Goal: Check status: Check status

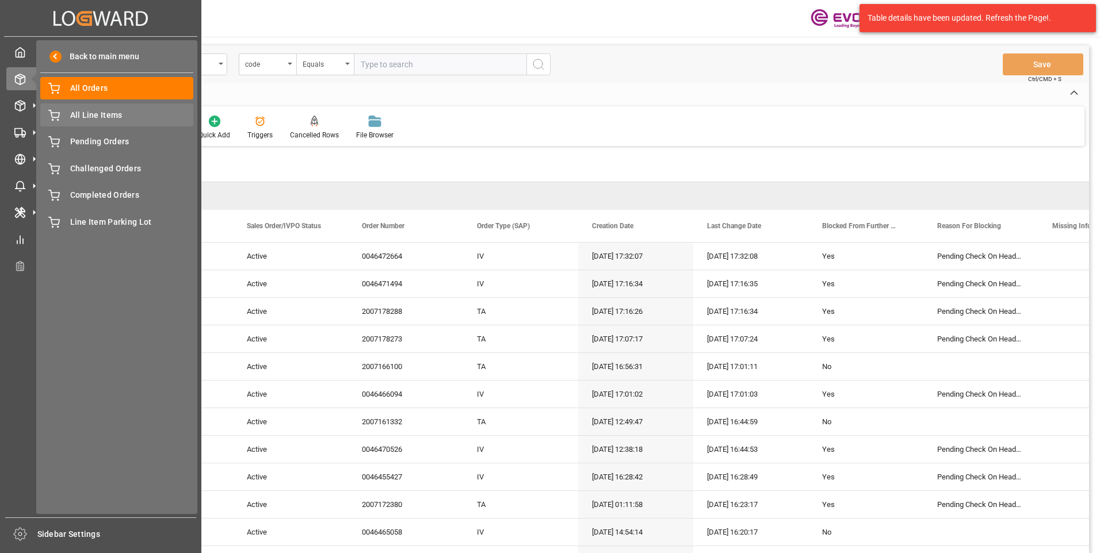
click at [77, 110] on span "All Line Items" at bounding box center [132, 115] width 124 height 12
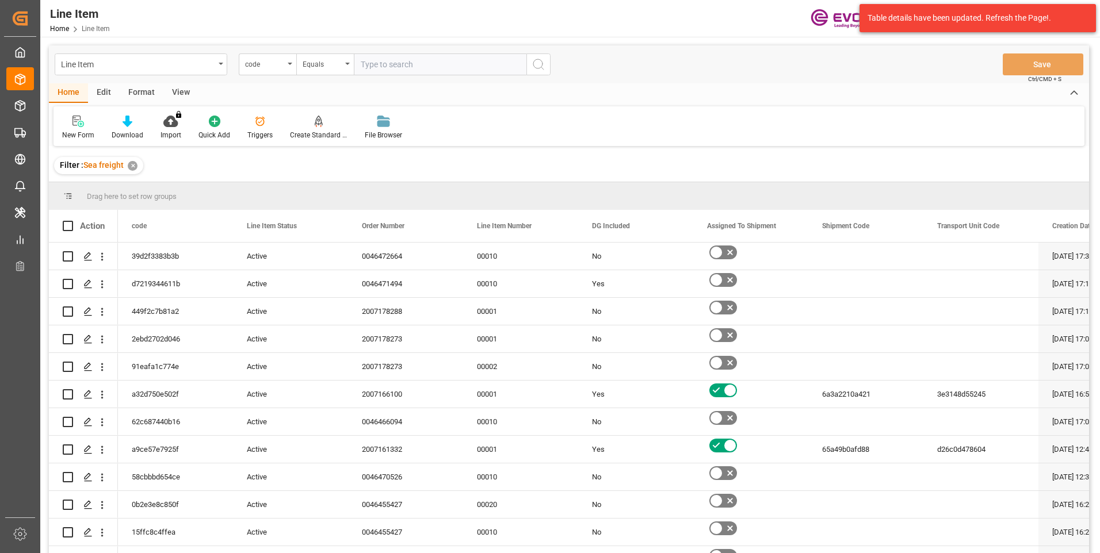
click at [291, 64] on icon "open menu" at bounding box center [290, 64] width 5 height 2
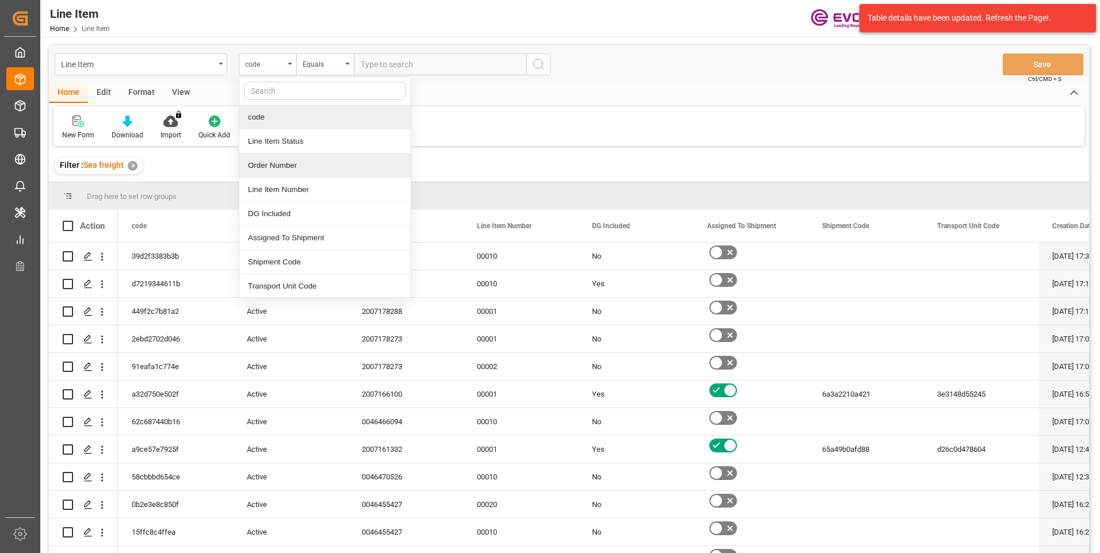
click at [258, 169] on div "Order Number" at bounding box center [324, 166] width 171 height 24
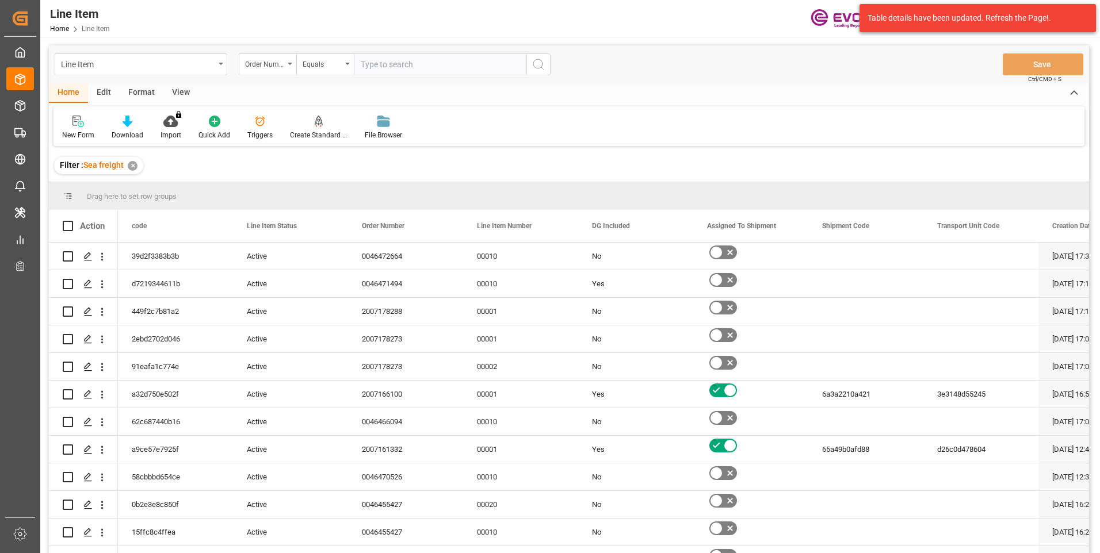
click at [398, 64] on input "text" at bounding box center [440, 65] width 173 height 22
paste input "0046466931"
type input "0046466931"
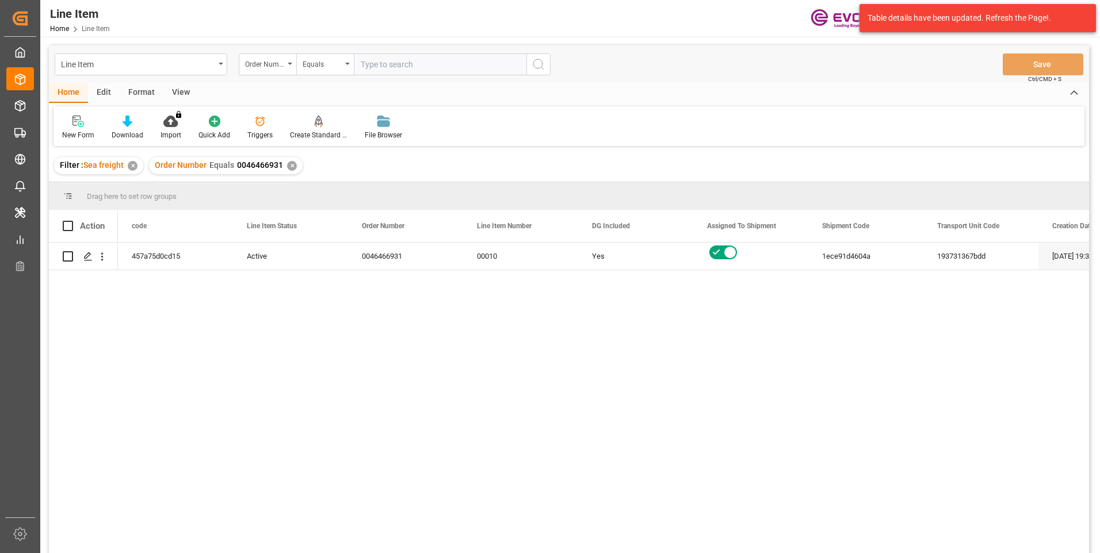
click at [177, 91] on div "View" at bounding box center [180, 93] width 35 height 20
click at [129, 128] on div "Standard Templates" at bounding box center [130, 127] width 75 height 25
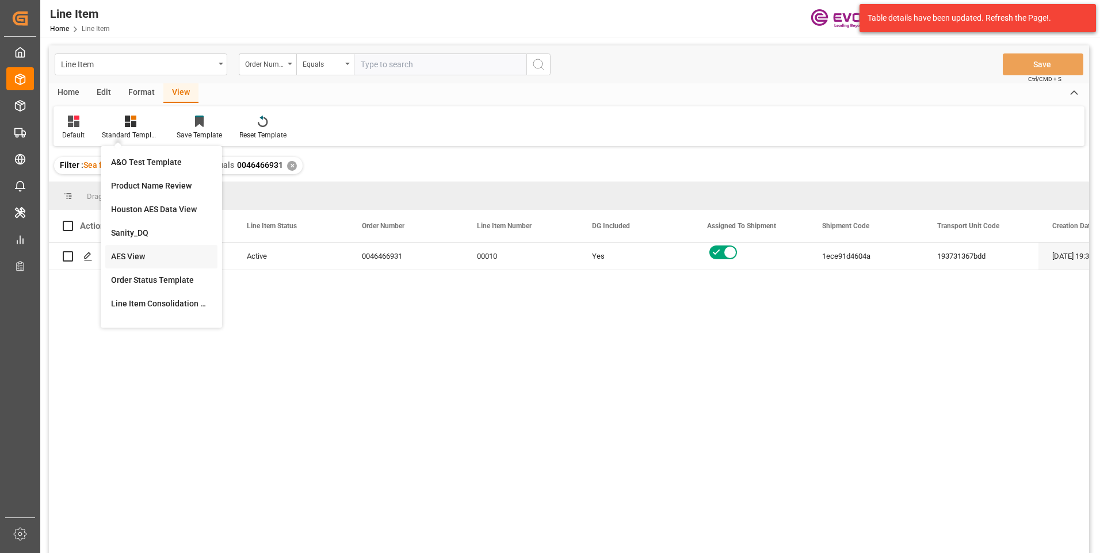
click at [135, 258] on div "AES View" at bounding box center [161, 257] width 101 height 12
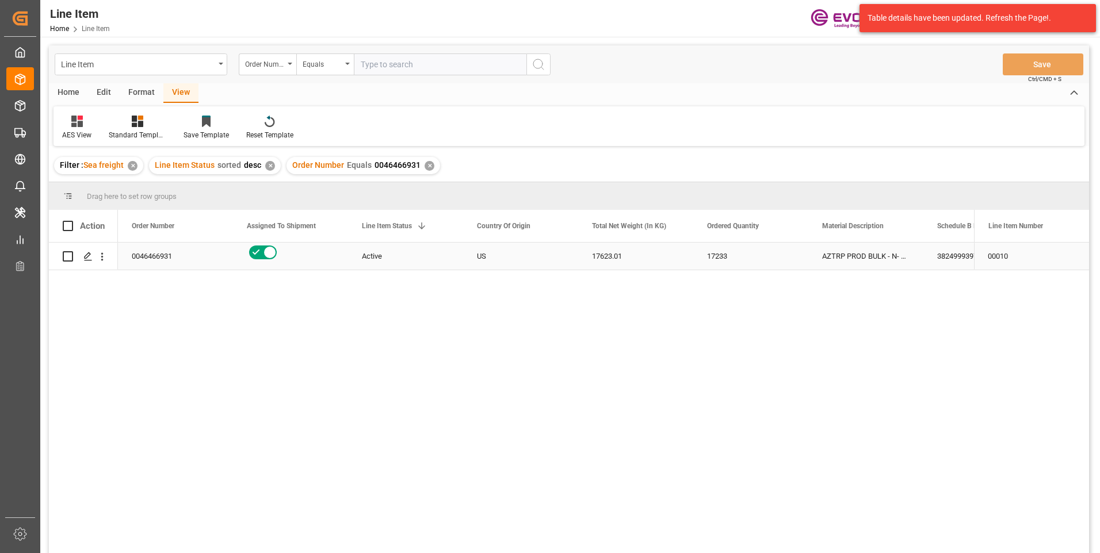
click at [773, 253] on div "17233" at bounding box center [750, 256] width 115 height 27
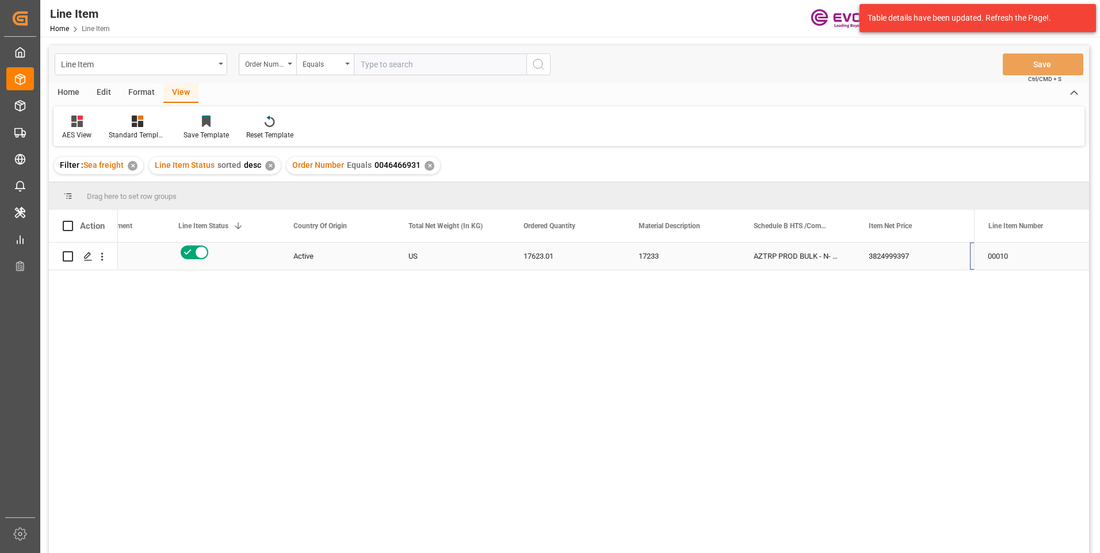
scroll to position [0, 184]
